Goal: Entertainment & Leisure: Consume media (video, audio)

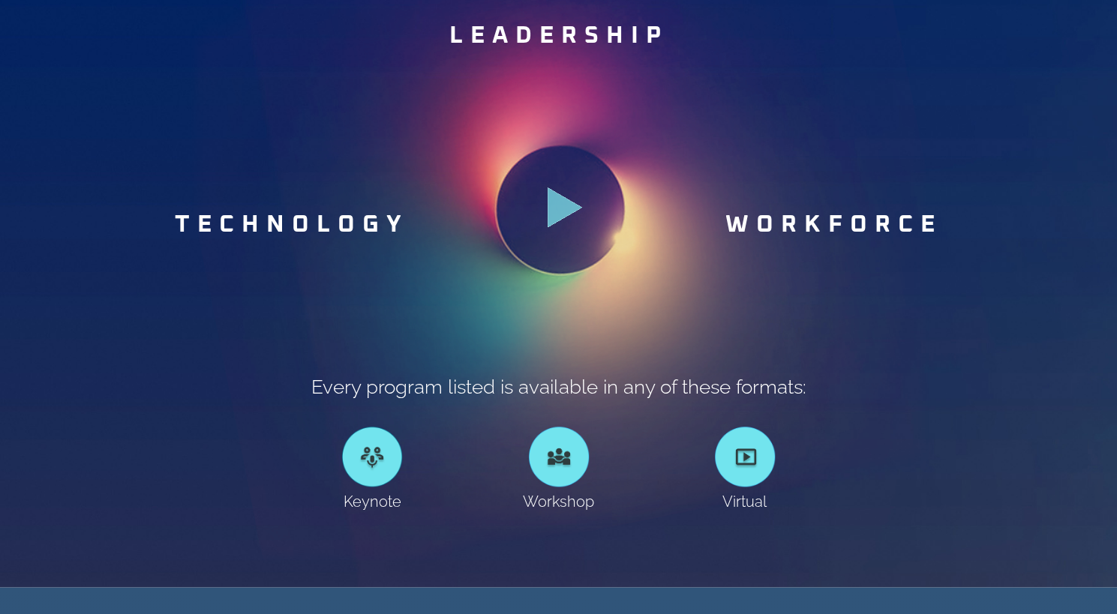
scroll to position [825, 0]
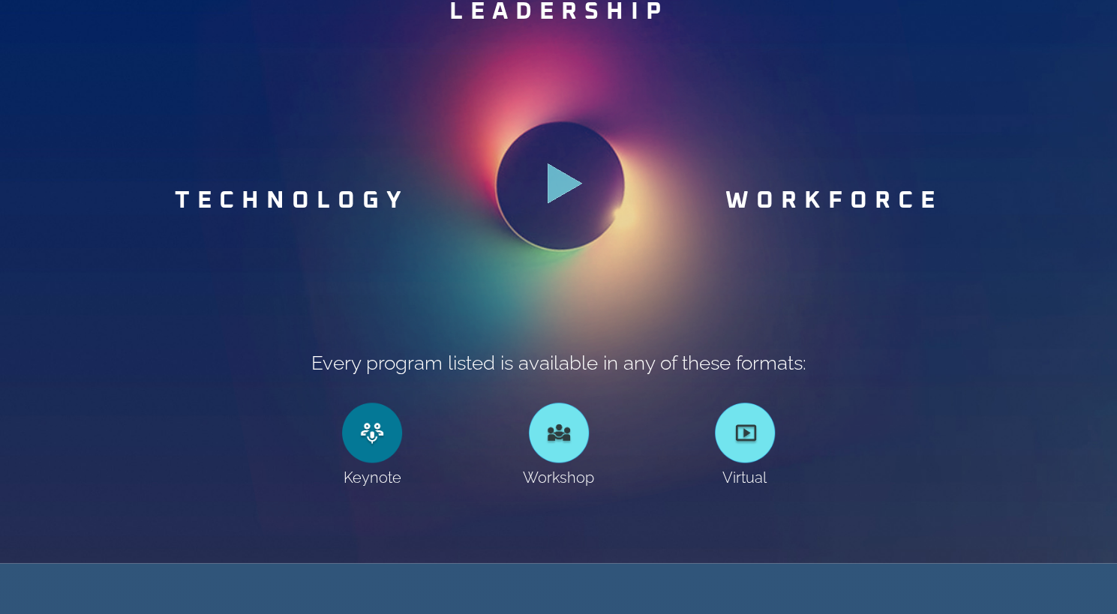
click at [381, 438] on link at bounding box center [372, 433] width 60 height 60
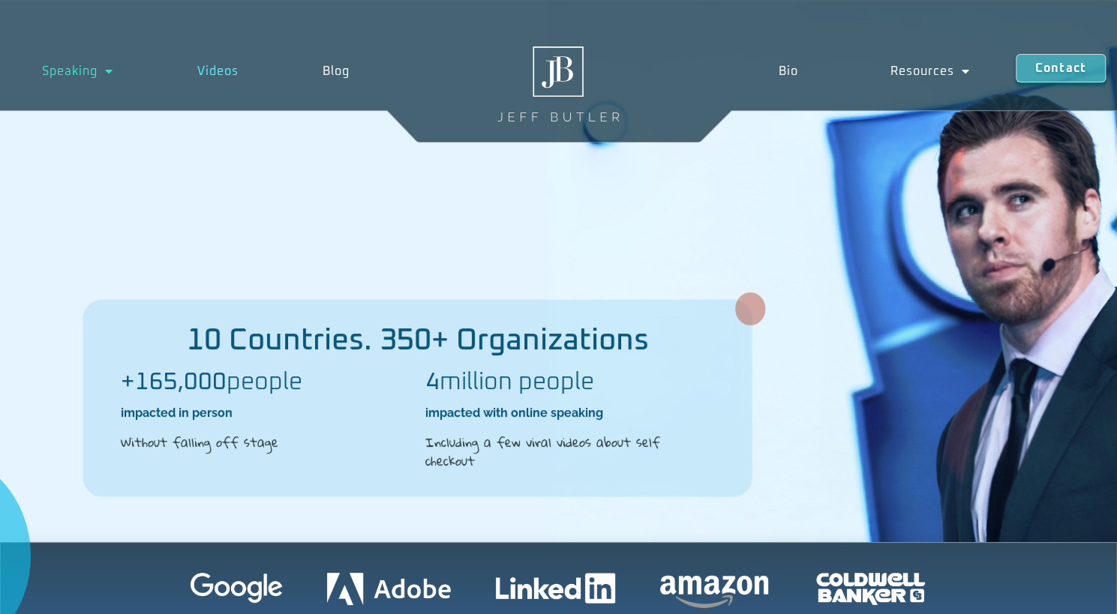
click at [214, 71] on link "Videos" at bounding box center [217, 71] width 125 height 35
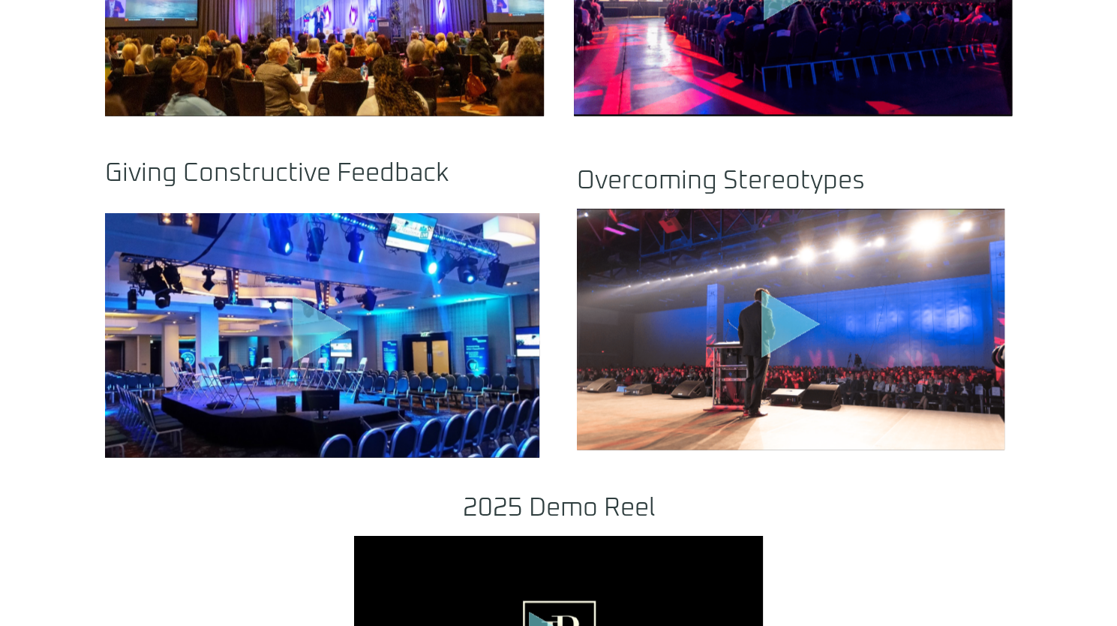
scroll to position [1200, 0]
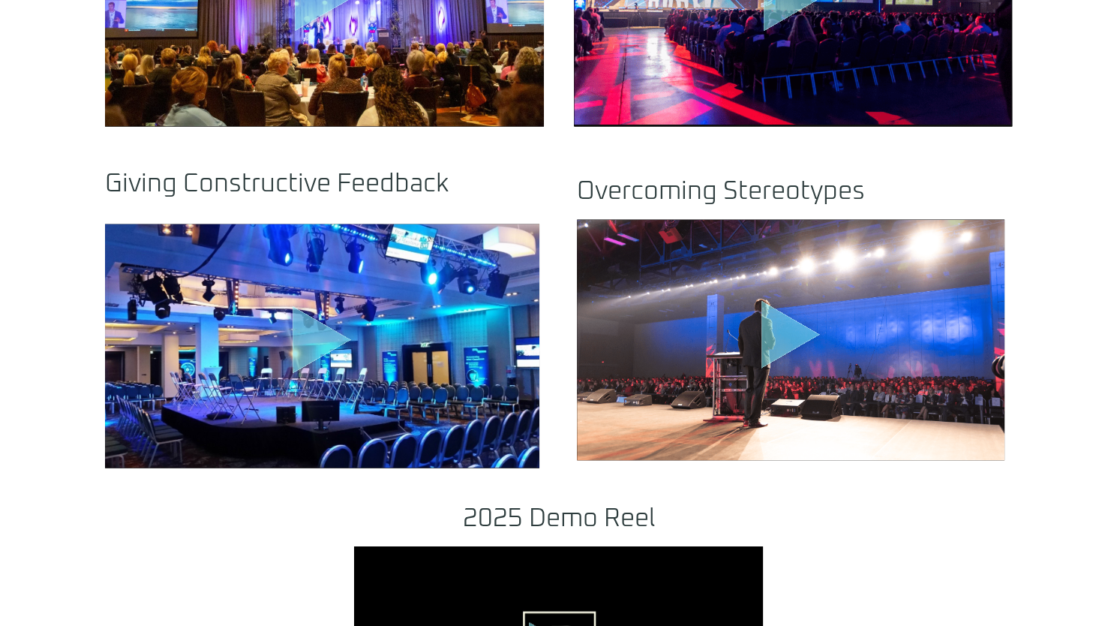
click at [772, 323] on icon "Play Video about motivational speaker dallas" at bounding box center [791, 334] width 59 height 68
